Goal: Find specific page/section: Find specific page/section

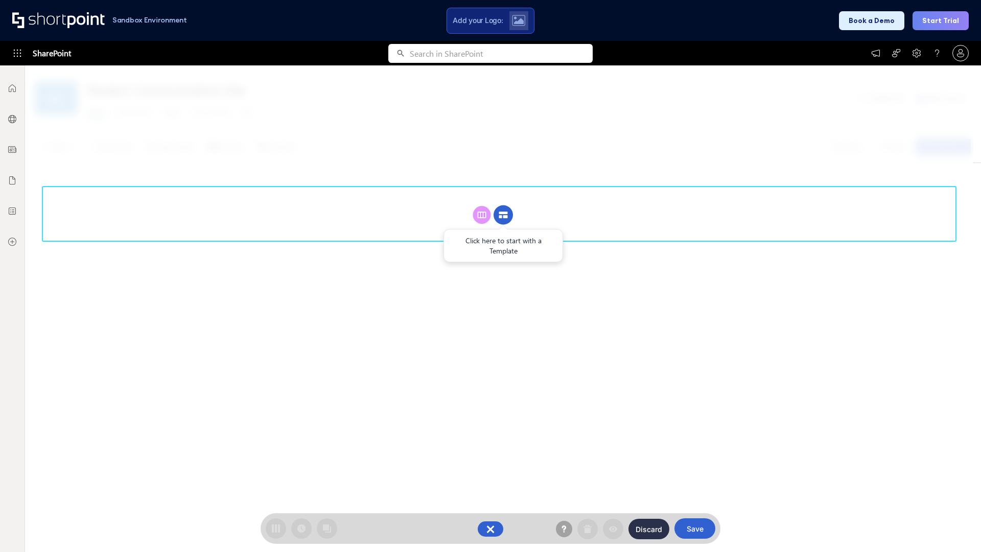
click at [503, 215] on circle at bounding box center [503, 214] width 19 height 19
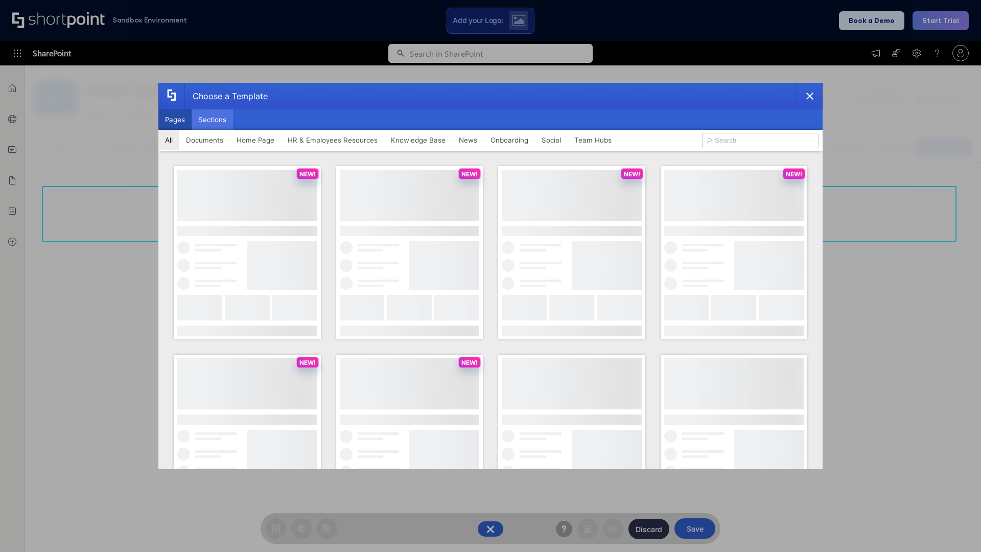
click at [212, 120] on button "Sections" at bounding box center [212, 119] width 41 height 20
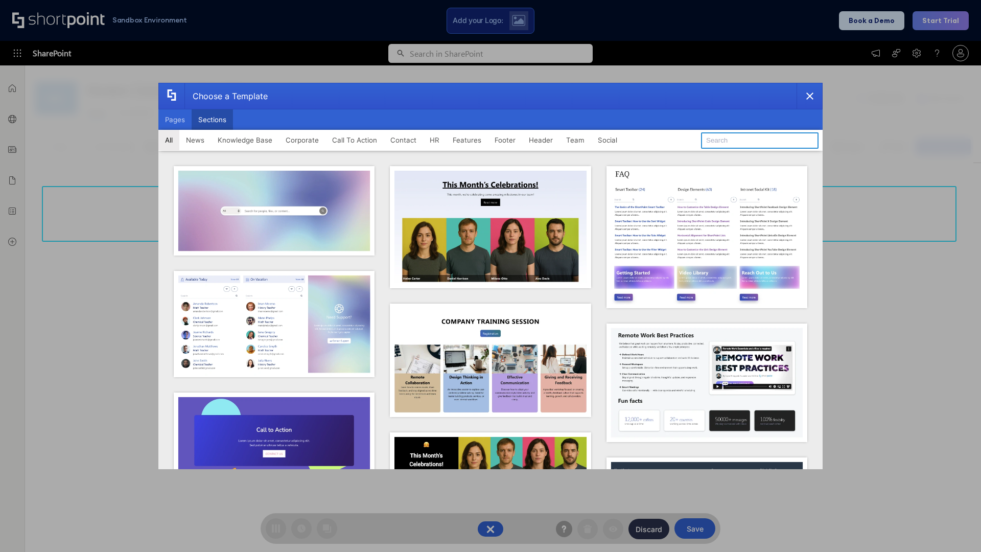
type input "FAQ 3"
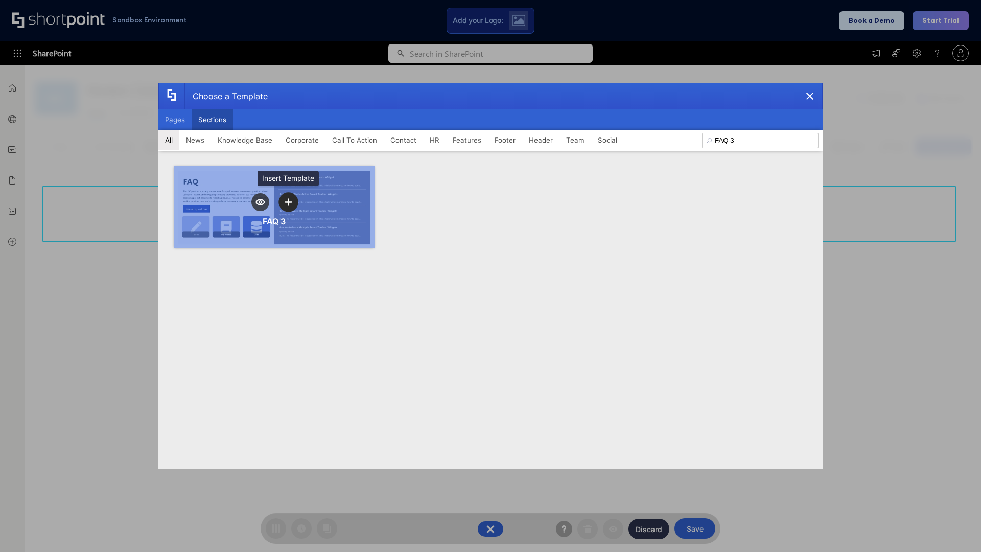
click at [288, 202] on icon "template selector" at bounding box center [288, 201] width 7 height 7
